Goal: Task Accomplishment & Management: Manage account settings

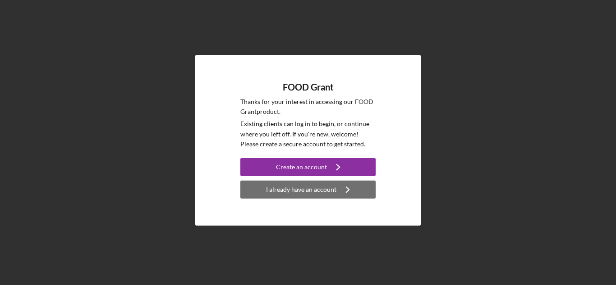
click at [322, 192] on div "I already have an account" at bounding box center [301, 190] width 70 height 18
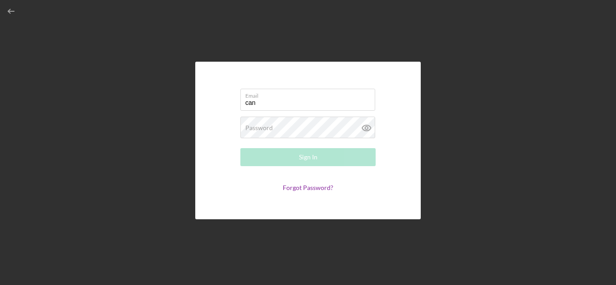
type input "[EMAIL_ADDRESS][DOMAIN_NAME]"
click at [310, 188] on link "Forgot Password?" at bounding box center [308, 188] width 51 height 8
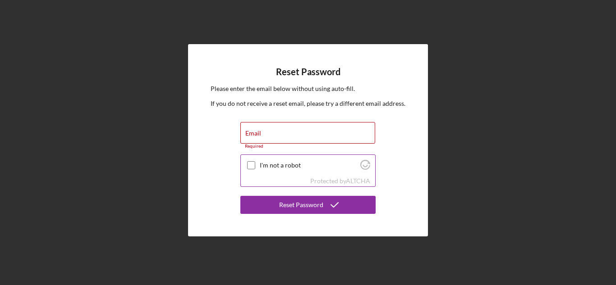
click at [252, 163] on input "I'm not a robot" at bounding box center [251, 165] width 8 height 8
checkbox input "true"
click at [260, 133] on input "Email" at bounding box center [307, 133] width 135 height 22
type input "[EMAIL_ADDRESS][DOMAIN_NAME]"
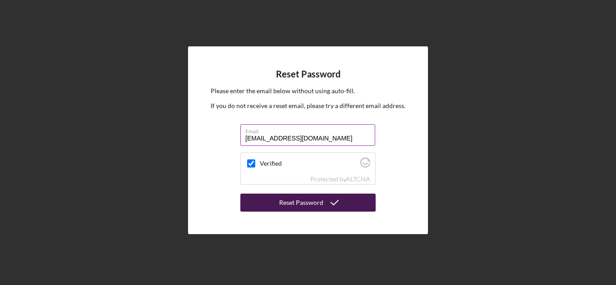
click at [305, 202] on div "Reset Password" at bounding box center [301, 203] width 44 height 18
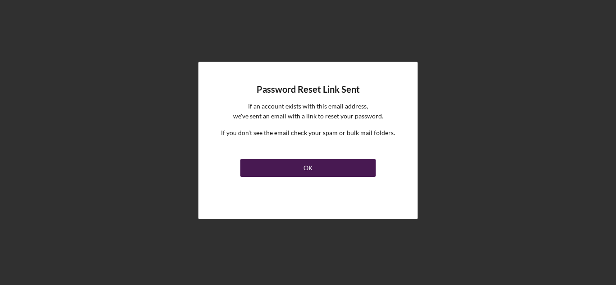
click at [312, 168] on div "OK" at bounding box center [307, 168] width 9 height 18
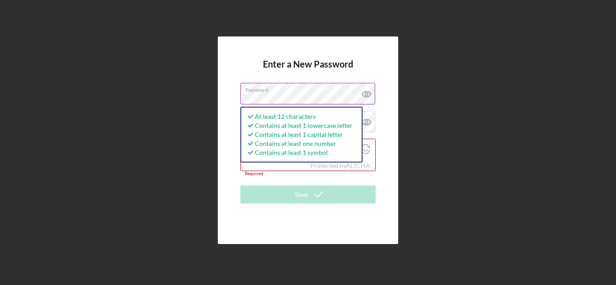
click at [371, 94] on icon at bounding box center [366, 94] width 23 height 23
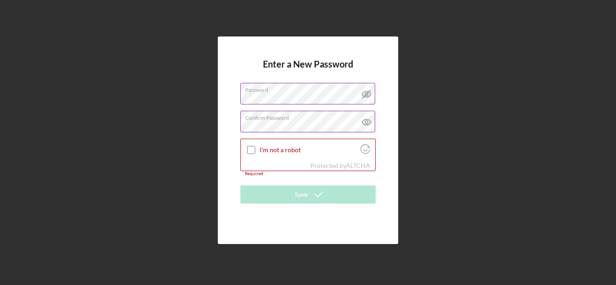
click at [365, 121] on icon at bounding box center [366, 122] width 23 height 23
click at [252, 150] on input "I'm not a robot" at bounding box center [251, 150] width 8 height 8
click at [252, 150] on icon at bounding box center [251, 150] width 11 height 11
checkbox input "true"
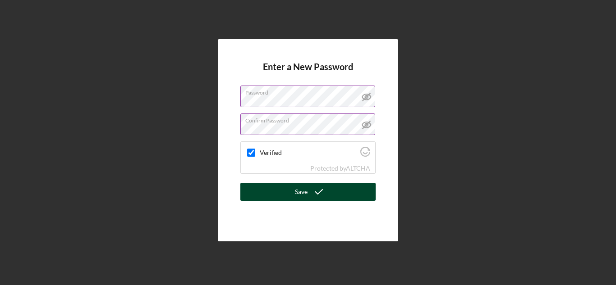
click at [300, 189] on div "Save" at bounding box center [301, 192] width 13 height 18
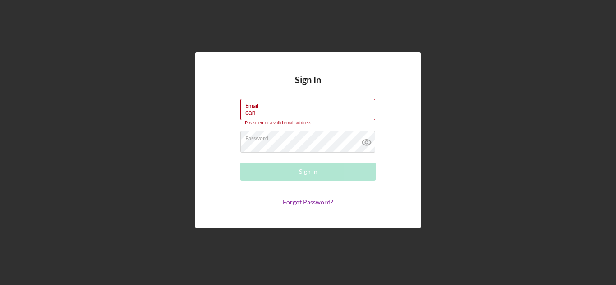
type input "[EMAIL_ADDRESS][DOMAIN_NAME]"
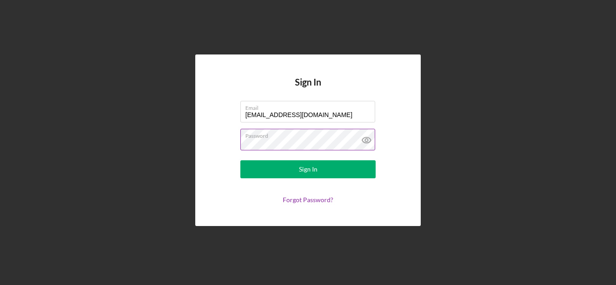
click at [368, 141] on icon at bounding box center [366, 140] width 23 height 23
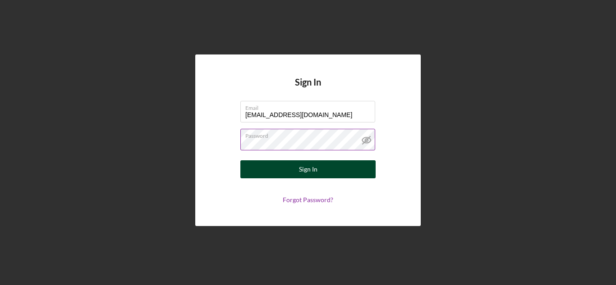
click at [323, 168] on button "Sign In" at bounding box center [307, 170] width 135 height 18
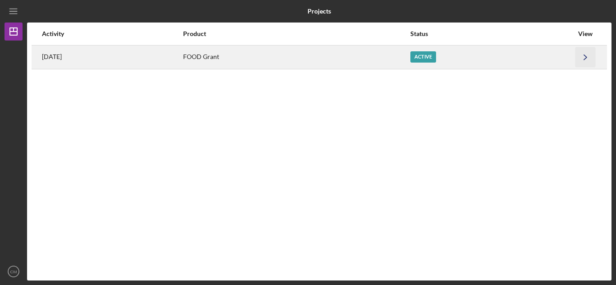
click at [585, 58] on icon "Icon/Navigate" at bounding box center [585, 57] width 20 height 20
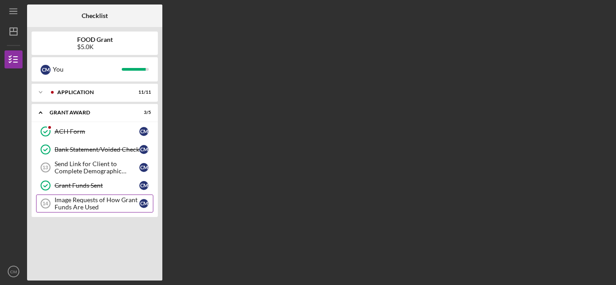
click at [88, 206] on div "Image Requests of How Grant Funds Are Used" at bounding box center [97, 204] width 85 height 14
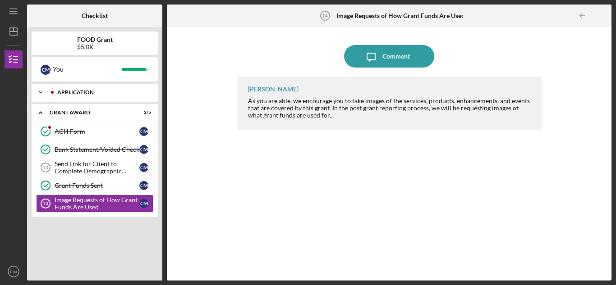
click at [43, 92] on icon "Icon/Expander" at bounding box center [41, 92] width 18 height 18
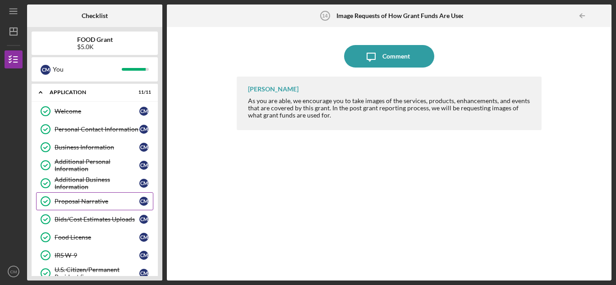
click at [93, 202] on div "Proposal Narrative" at bounding box center [97, 201] width 85 height 7
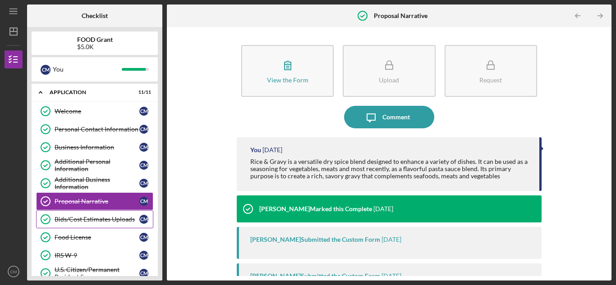
click at [87, 220] on div "Bids/Cost Estimates Uploads" at bounding box center [97, 219] width 85 height 7
